Goal: Communication & Community: Answer question/provide support

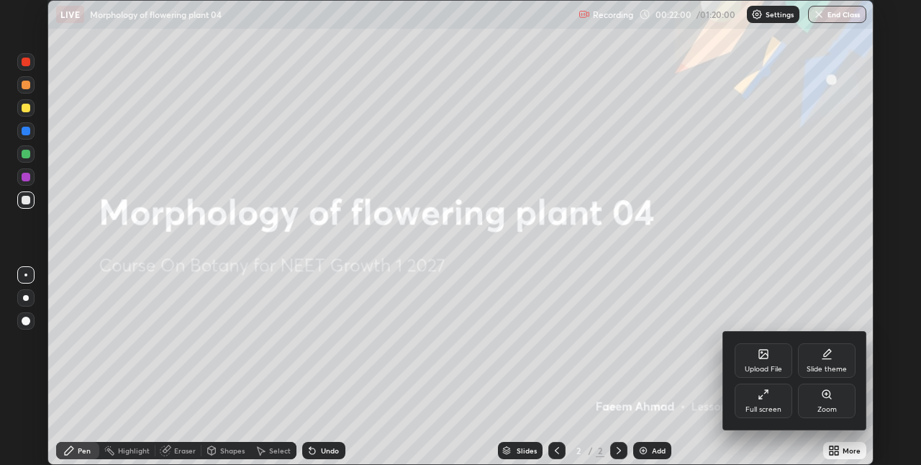
click at [773, 400] on div "Full screen" at bounding box center [764, 401] width 58 height 35
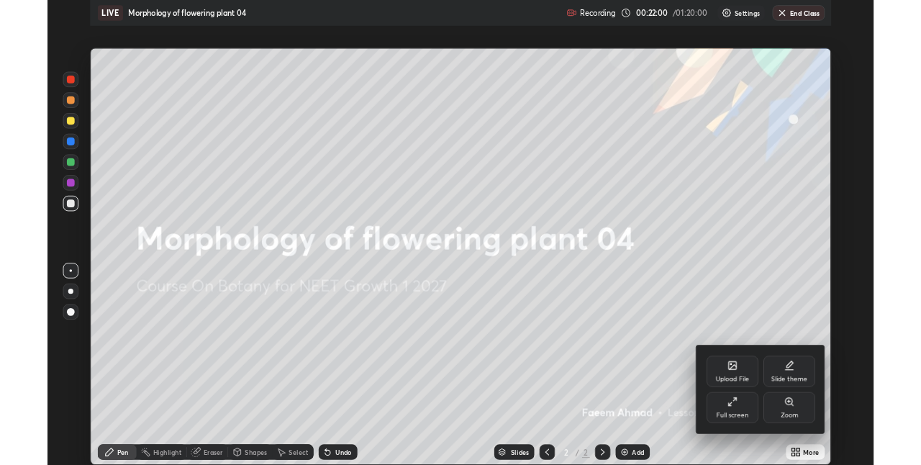
scroll to position [518, 921]
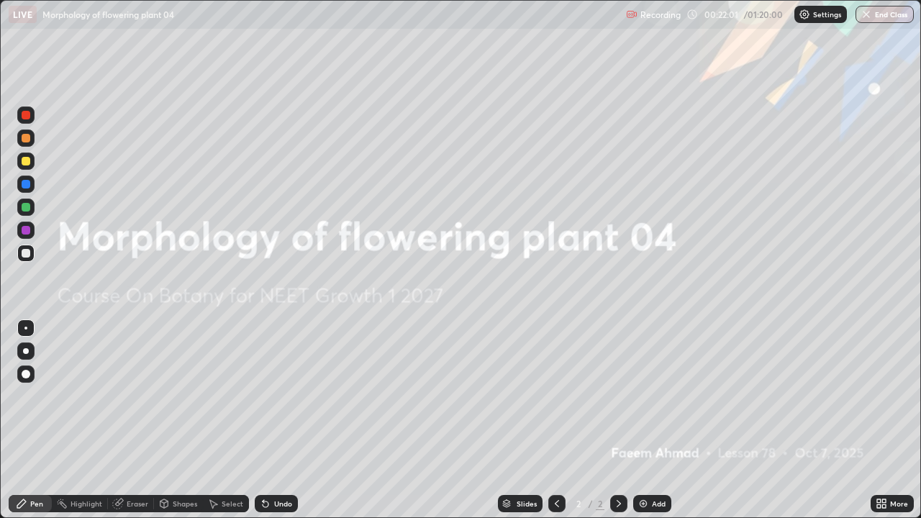
click at [652, 464] on div "Add" at bounding box center [659, 503] width 14 height 7
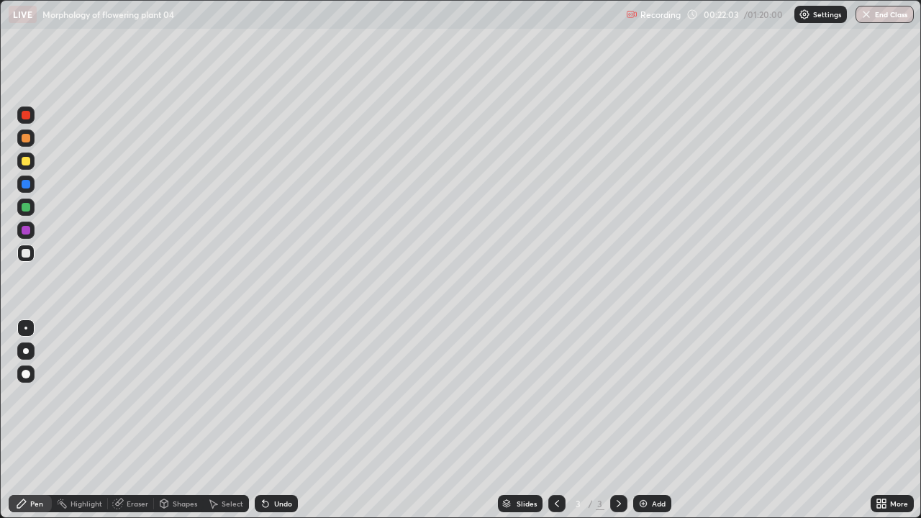
click at [27, 161] on div at bounding box center [26, 161] width 9 height 9
click at [30, 252] on div at bounding box center [26, 253] width 9 height 9
click at [32, 161] on div at bounding box center [25, 161] width 17 height 17
click at [26, 252] on div at bounding box center [26, 253] width 9 height 9
click at [31, 210] on div at bounding box center [25, 207] width 17 height 17
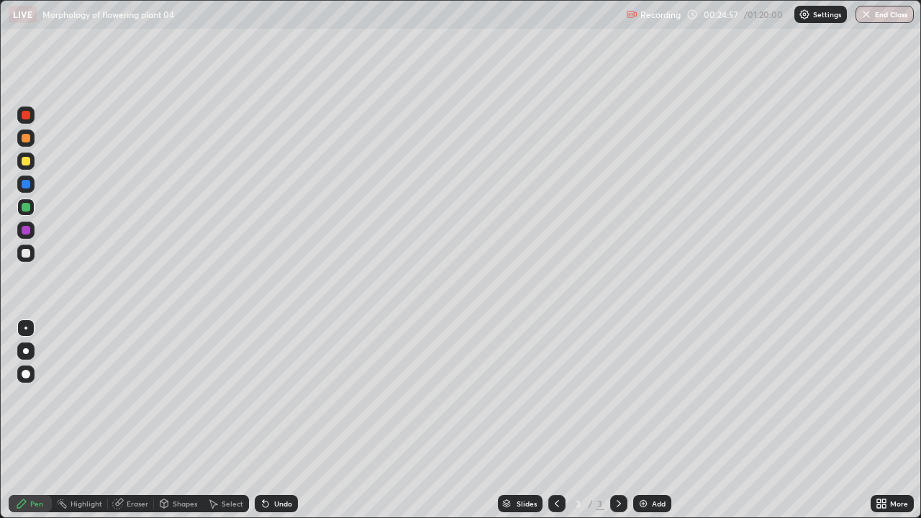
click at [31, 253] on div at bounding box center [25, 253] width 17 height 17
click at [27, 250] on div at bounding box center [26, 253] width 9 height 9
click at [32, 160] on div at bounding box center [25, 161] width 17 height 17
click at [271, 464] on div "Undo" at bounding box center [276, 503] width 43 height 17
click at [272, 464] on div "Undo" at bounding box center [276, 503] width 43 height 17
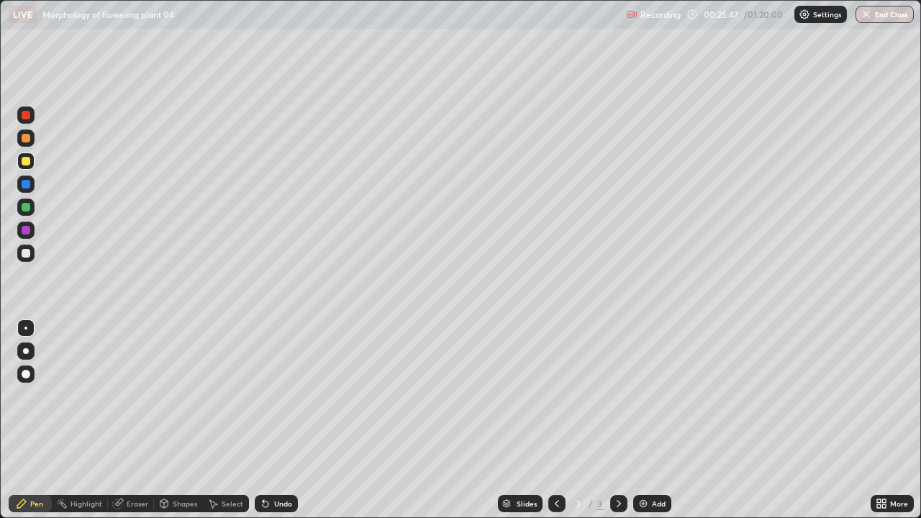
click at [263, 464] on icon at bounding box center [263, 500] width 1 height 1
click at [270, 464] on div "Undo" at bounding box center [276, 503] width 43 height 17
click at [269, 464] on div "Undo" at bounding box center [276, 503] width 43 height 17
click at [271, 464] on div "Undo" at bounding box center [276, 503] width 43 height 17
click at [32, 252] on div at bounding box center [25, 253] width 17 height 17
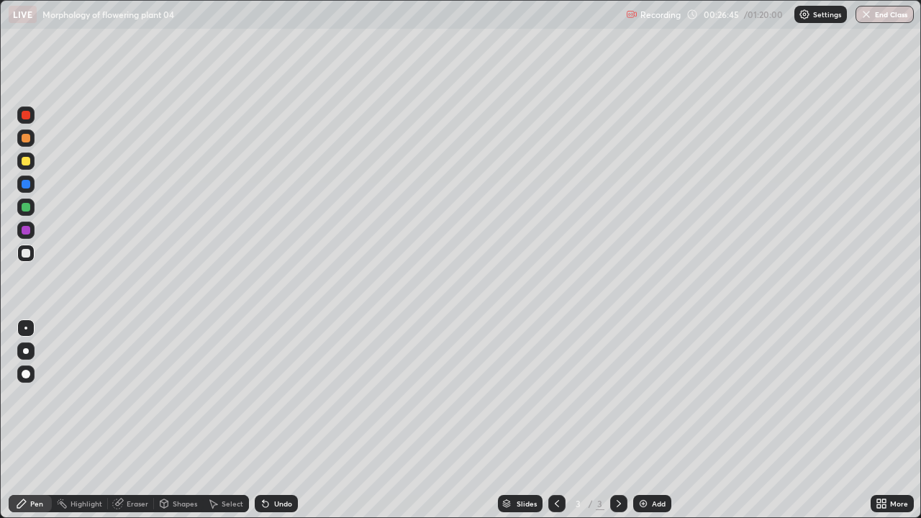
click at [25, 166] on div at bounding box center [25, 161] width 17 height 17
click at [31, 253] on div at bounding box center [25, 253] width 17 height 17
click at [284, 464] on div "Undo" at bounding box center [283, 503] width 18 height 7
click at [33, 205] on div at bounding box center [25, 207] width 17 height 17
click at [25, 160] on div at bounding box center [26, 161] width 9 height 9
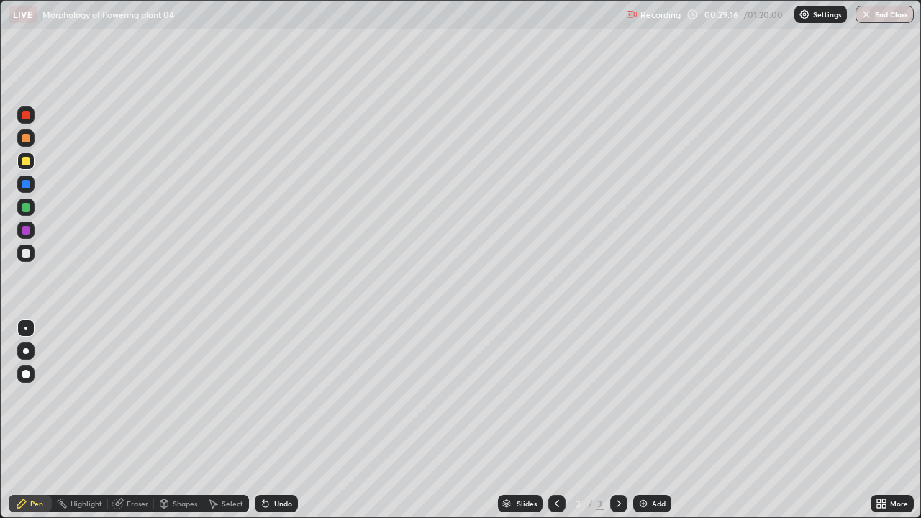
click at [30, 257] on div at bounding box center [25, 253] width 17 height 17
click at [24, 160] on div at bounding box center [26, 161] width 9 height 9
click at [32, 257] on div at bounding box center [25, 253] width 17 height 17
click at [276, 464] on div "Undo" at bounding box center [283, 503] width 18 height 7
click at [278, 464] on div "Undo" at bounding box center [283, 503] width 18 height 7
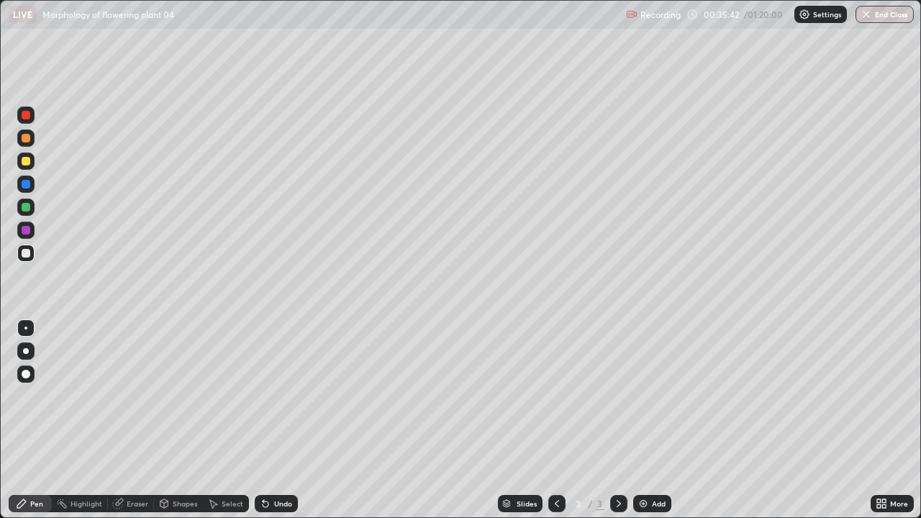
click at [289, 464] on div "Undo" at bounding box center [283, 503] width 18 height 7
click at [885, 464] on icon at bounding box center [882, 504] width 12 height 12
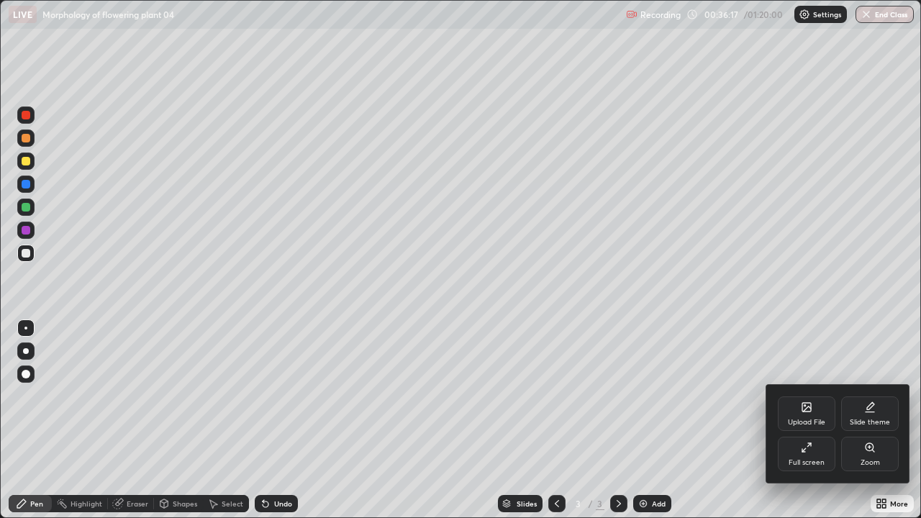
click at [806, 453] on icon at bounding box center [807, 448] width 12 height 12
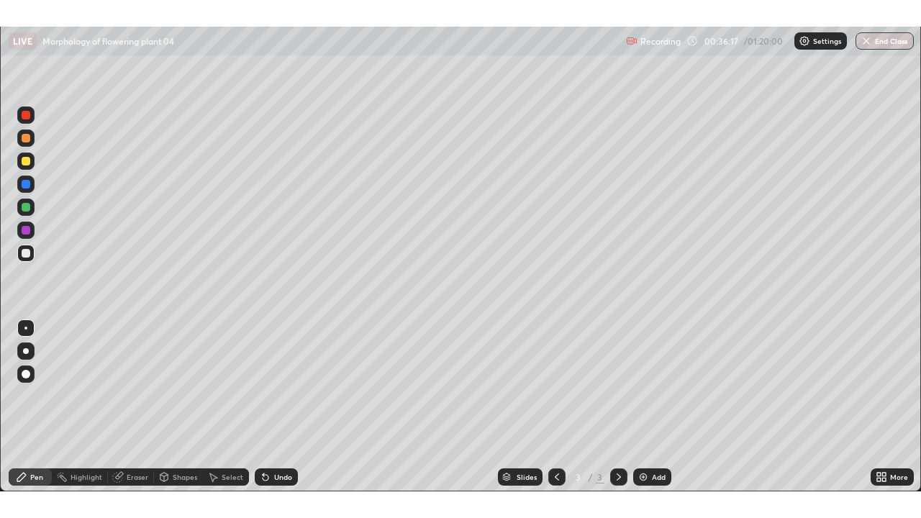
scroll to position [71506, 71050]
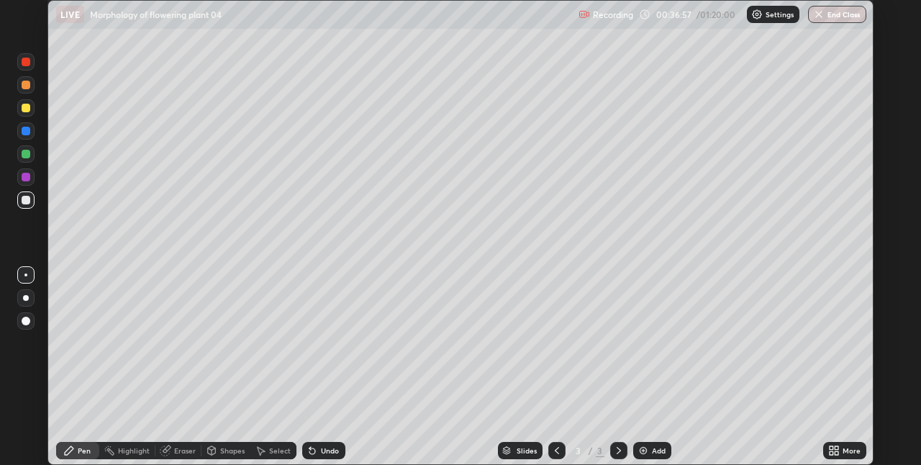
click at [837, 452] on icon at bounding box center [837, 453] width 4 height 4
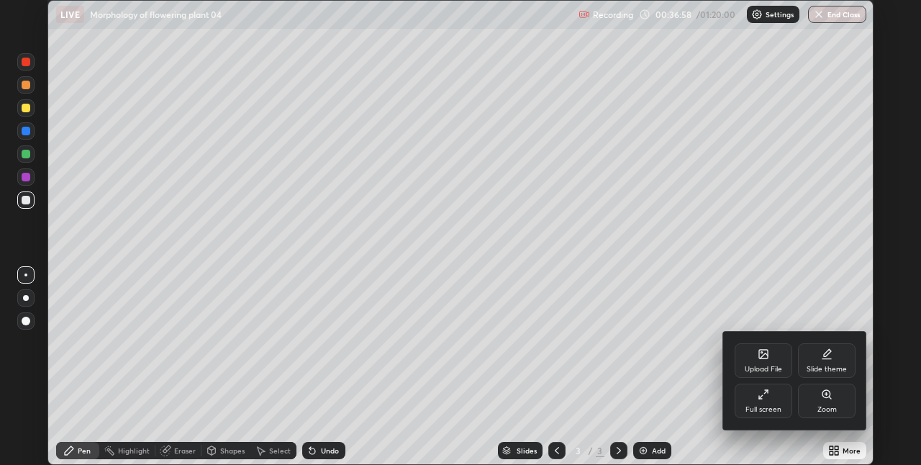
click at [779, 389] on div "Full screen" at bounding box center [764, 401] width 58 height 35
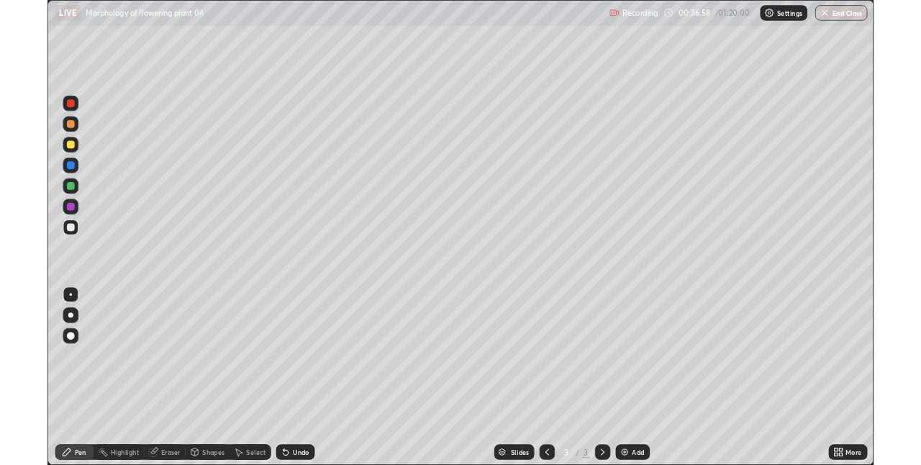
scroll to position [518, 921]
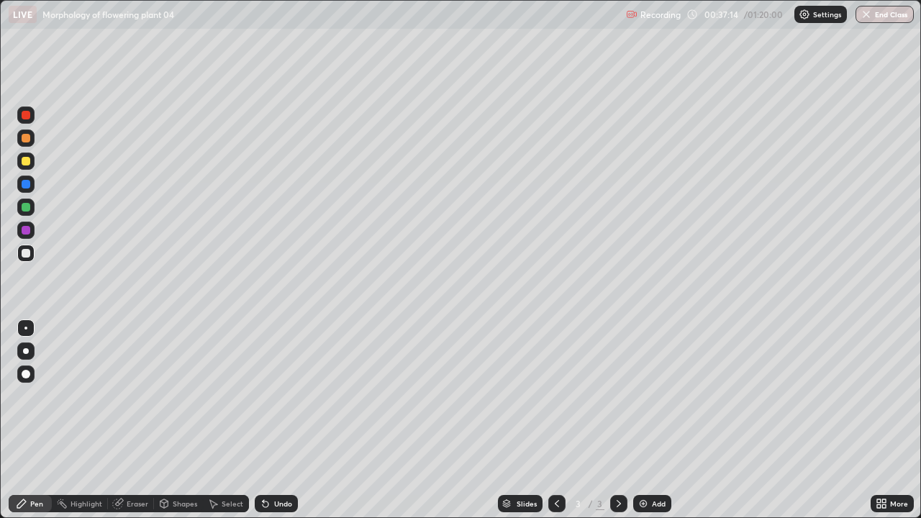
click at [644, 464] on img at bounding box center [644, 504] width 12 height 12
click at [27, 161] on div at bounding box center [26, 161] width 9 height 9
click at [26, 255] on div at bounding box center [26, 253] width 9 height 9
click at [643, 464] on img at bounding box center [644, 504] width 12 height 12
click at [32, 162] on div at bounding box center [25, 161] width 17 height 17
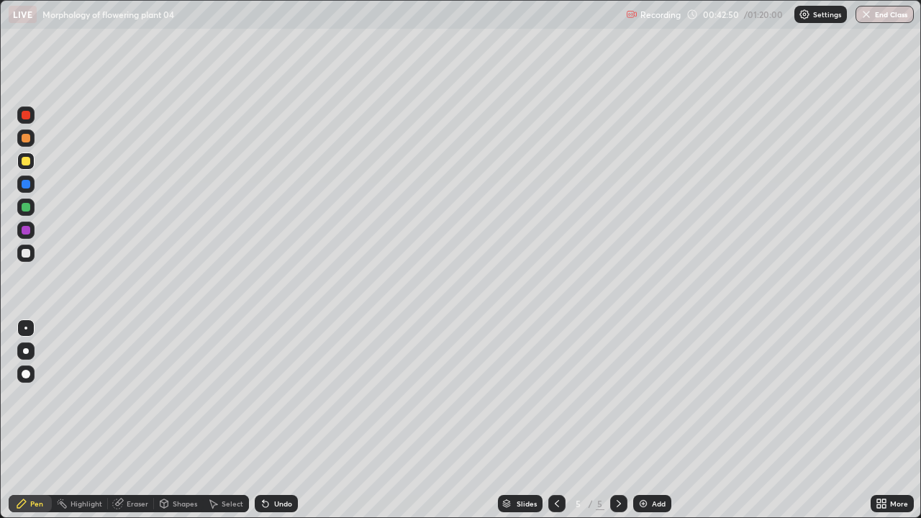
click at [556, 464] on icon at bounding box center [557, 504] width 12 height 12
click at [618, 464] on icon at bounding box center [619, 504] width 12 height 12
click at [26, 251] on div at bounding box center [26, 253] width 9 height 9
click at [276, 464] on div "Undo" at bounding box center [283, 503] width 18 height 7
click at [623, 464] on div at bounding box center [618, 503] width 17 height 17
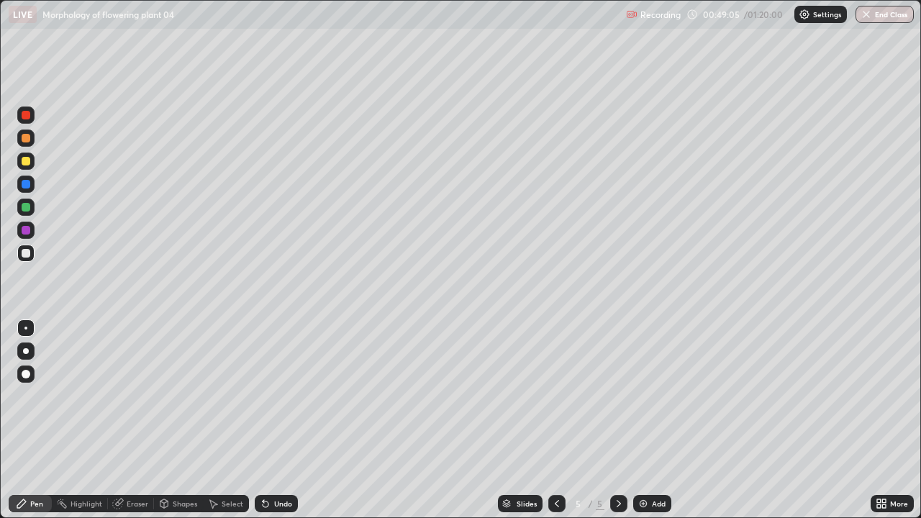
click at [655, 464] on div "Add" at bounding box center [659, 503] width 14 height 7
click at [29, 160] on div at bounding box center [26, 161] width 9 height 9
click at [276, 464] on div "Undo" at bounding box center [283, 503] width 18 height 7
click at [279, 464] on div "Undo" at bounding box center [276, 503] width 43 height 17
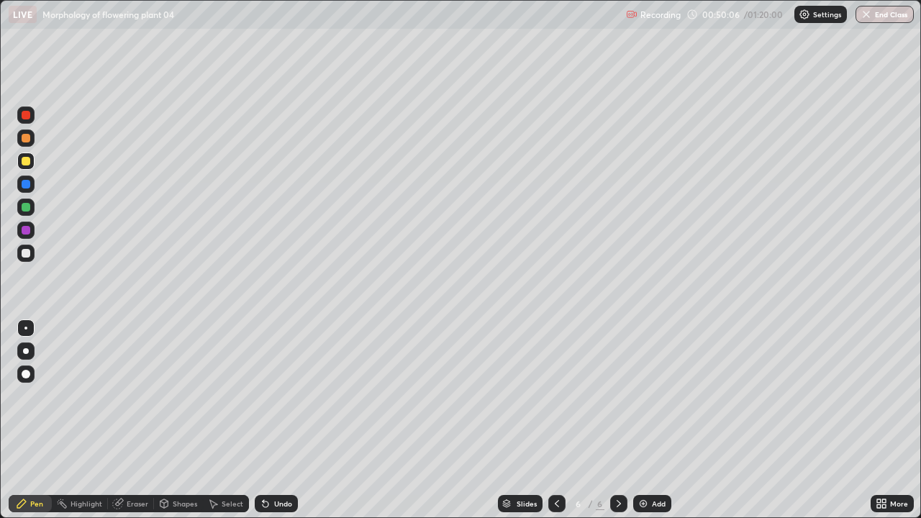
click at [31, 250] on div at bounding box center [25, 253] width 17 height 17
click at [613, 464] on icon at bounding box center [619, 504] width 12 height 12
click at [667, 464] on div "Add" at bounding box center [652, 503] width 38 height 17
click at [30, 167] on div at bounding box center [25, 161] width 17 height 17
click at [27, 253] on div at bounding box center [26, 253] width 9 height 9
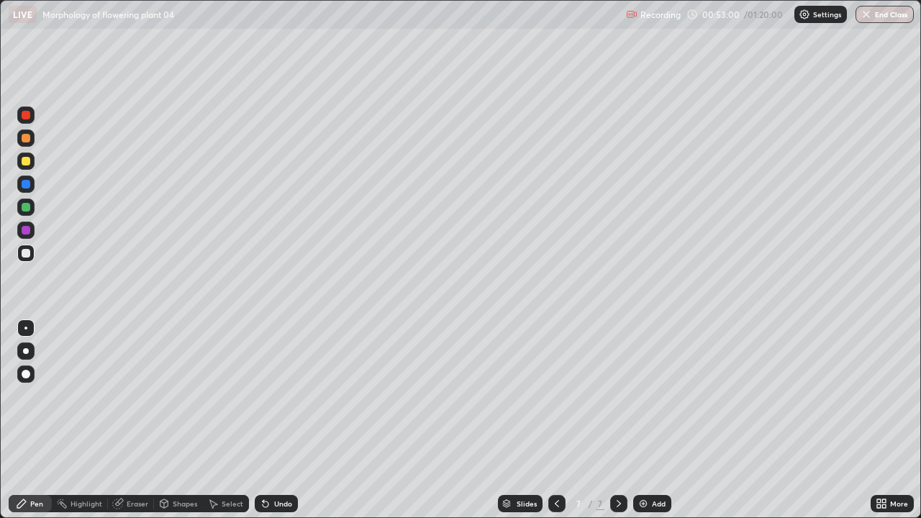
click at [31, 208] on div at bounding box center [25, 207] width 17 height 17
click at [285, 464] on div "Undo" at bounding box center [276, 503] width 43 height 17
click at [290, 464] on div "Undo" at bounding box center [276, 503] width 43 height 17
click at [282, 464] on div "Undo" at bounding box center [276, 503] width 43 height 17
click at [281, 464] on div "Undo" at bounding box center [276, 503] width 43 height 17
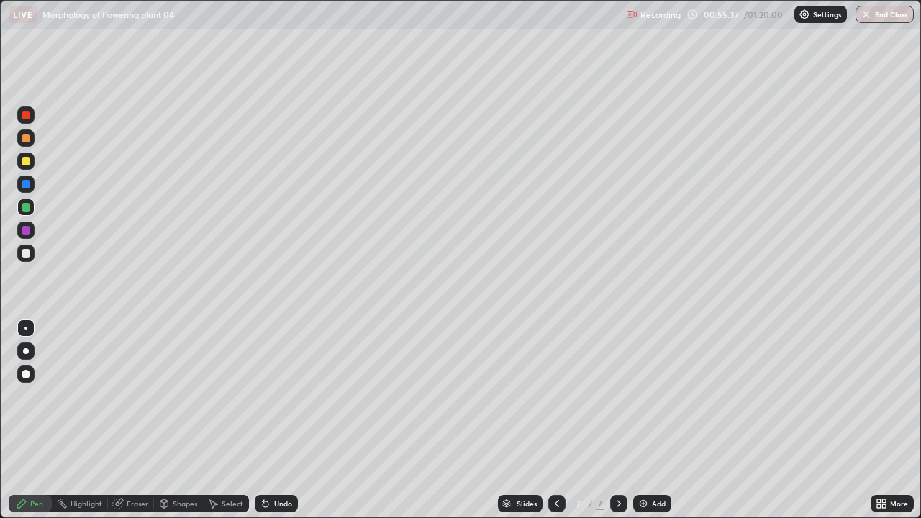
click at [276, 464] on div "Undo" at bounding box center [276, 503] width 43 height 17
click at [25, 258] on div at bounding box center [25, 253] width 17 height 17
click at [289, 464] on div "Undo" at bounding box center [283, 503] width 18 height 7
click at [290, 464] on div "Undo" at bounding box center [276, 503] width 43 height 17
click at [291, 464] on div "Undo" at bounding box center [276, 503] width 43 height 17
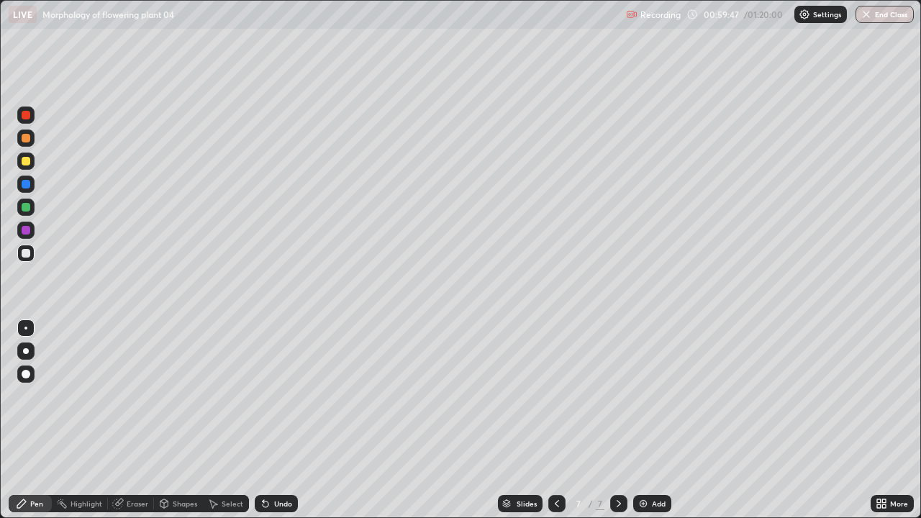
click at [889, 14] on button "End Class" at bounding box center [885, 14] width 58 height 17
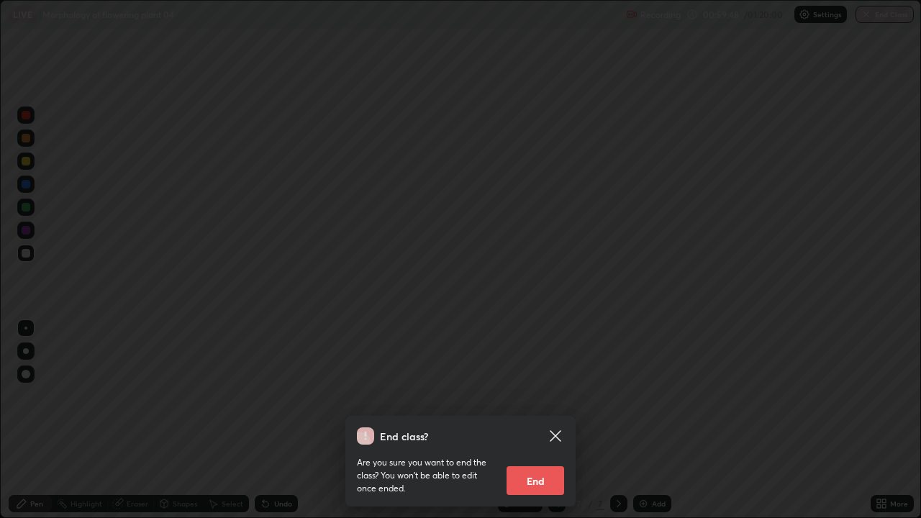
click at [550, 464] on button "End" at bounding box center [536, 480] width 58 height 29
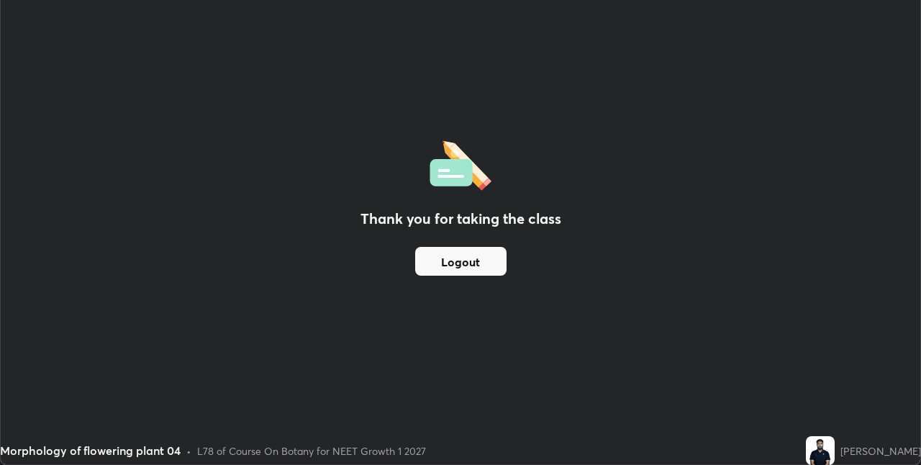
scroll to position [71506, 71050]
